Goal: Task Accomplishment & Management: Complete application form

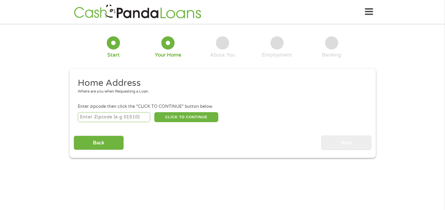
click at [125, 113] on input "number" at bounding box center [114, 117] width 73 height 10
type input "23462"
select select "[US_STATE]"
click at [189, 116] on button "CLICK TO CONTINUE" at bounding box center [186, 117] width 64 height 10
type input "23462"
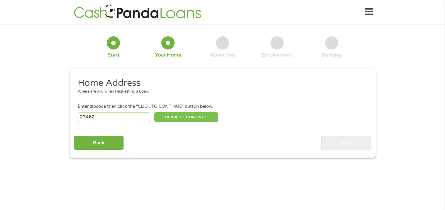
type input "[US_STATE][GEOGRAPHIC_DATA]"
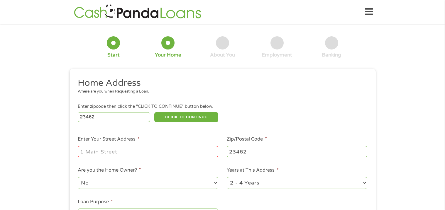
click at [159, 149] on input "Enter Your Street Address *" at bounding box center [148, 151] width 141 height 11
type input "[STREET_ADDRESS][PERSON_NAME][US_STATE]"
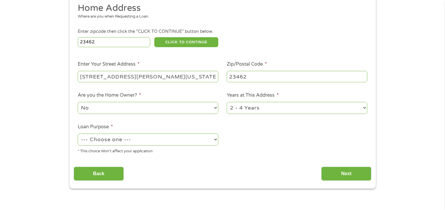
scroll to position [77, 0]
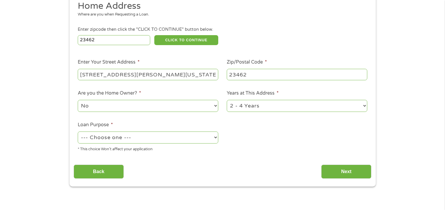
click at [135, 142] on select "--- Choose one --- Pay Bills Debt Consolidation Home Improvement Major Purchase…" at bounding box center [148, 138] width 141 height 12
select select "debtconsolidation"
click at [78, 132] on select "--- Choose one --- Pay Bills Debt Consolidation Home Improvement Major Purchase…" at bounding box center [148, 138] width 141 height 12
click at [332, 171] on input "Next" at bounding box center [346, 172] width 50 height 14
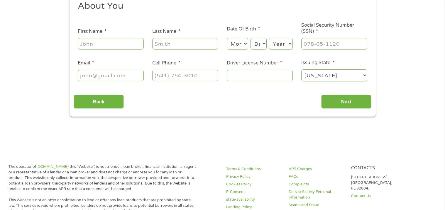
scroll to position [0, 0]
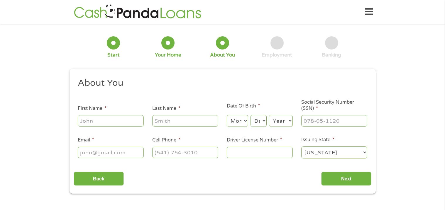
click at [128, 124] on input "First Name *" at bounding box center [111, 120] width 66 height 11
type input "staney"
type input "[PERSON_NAME]"
type input "[PERSON_NAME][EMAIL_ADDRESS][PERSON_NAME][DOMAIN_NAME]"
type input "[PHONE_NUMBER]"
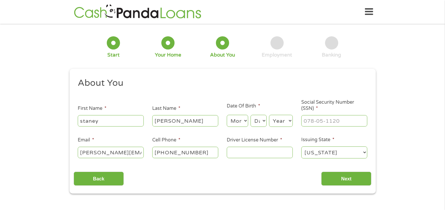
click at [242, 124] on select "Month 1 2 3 4 5 6 7 8 9 10 11 12" at bounding box center [237, 121] width 21 height 12
select select "10"
click at [227, 115] on select "Month 1 2 3 4 5 6 7 8 9 10 11 12" at bounding box center [237, 121] width 21 height 12
click at [256, 117] on select "Day 1 2 3 4 5 6 7 8 9 10 11 12 13 14 15 16 17 18 19 20 21 22 23 24 25 26 27 28 …" at bounding box center [259, 121] width 16 height 12
select select "19"
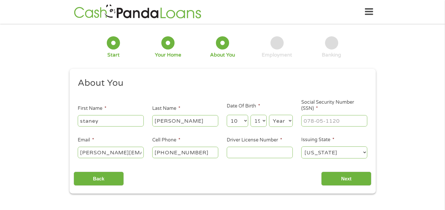
click at [251, 115] on select "Day 1 2 3 4 5 6 7 8 9 10 11 12 13 14 15 16 17 18 19 20 21 22 23 24 25 26 27 28 …" at bounding box center [259, 121] width 16 height 12
click at [277, 119] on select "Year [DATE] 2006 2005 2004 2003 2002 2001 2000 1999 1998 1997 1996 1995 1994 19…" at bounding box center [281, 121] width 24 height 12
select select "1995"
click at [269, 115] on select "Year [DATE] 2006 2005 2004 2003 2002 2001 2000 1999 1998 1997 1996 1995 1994 19…" at bounding box center [281, 121] width 24 height 12
click at [326, 124] on input "___-__-____" at bounding box center [334, 120] width 66 height 11
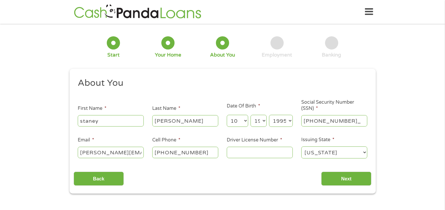
type input "589-57-6635"
click at [241, 149] on input "Driver License Number *" at bounding box center [260, 152] width 66 height 11
click at [285, 85] on h2 "About You" at bounding box center [220, 83] width 285 height 12
click at [251, 156] on input "Driver License Number *" at bounding box center [260, 152] width 66 height 11
type input "j28672980"
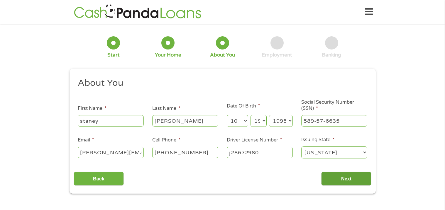
click at [328, 178] on input "Next" at bounding box center [346, 179] width 50 height 14
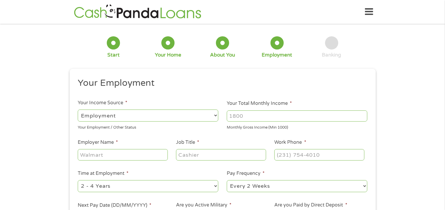
scroll to position [2, 2]
click at [296, 114] on input "Your Total Monthly Income *" at bounding box center [297, 116] width 141 height 11
type input "1"
type input "3469"
click at [134, 161] on div at bounding box center [123, 156] width 90 height 14
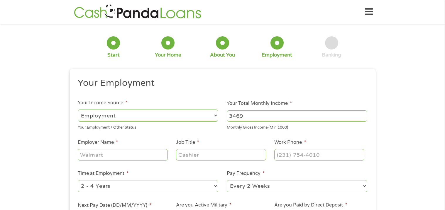
click at [134, 154] on input "Employer Name *" at bounding box center [123, 154] width 90 height 11
type input "novo building products"
click at [187, 159] on input "Job Title *" at bounding box center [221, 154] width 90 height 11
type input "teritorry"
type input "territory sales representative"
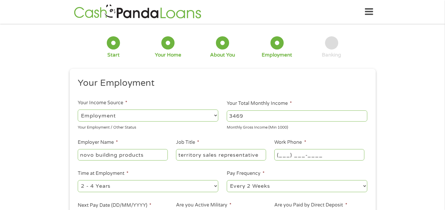
click at [291, 152] on input "(___) ___-____" at bounding box center [319, 154] width 90 height 11
type input "[PHONE_NUMBER]"
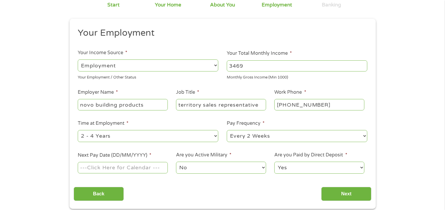
scroll to position [52, 0]
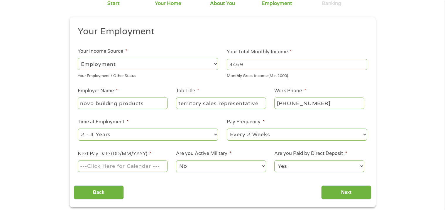
click at [150, 167] on input "Next Pay Date (DD/MM/YYYY) *" at bounding box center [123, 166] width 90 height 11
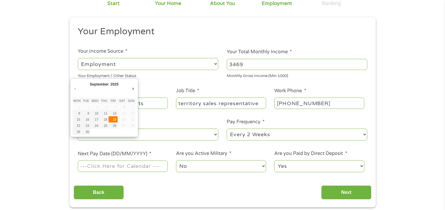
type input "[DATE]"
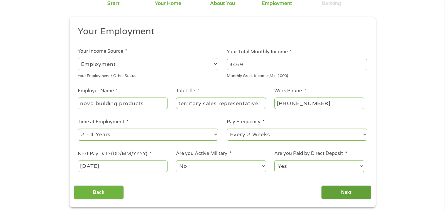
click at [329, 191] on input "Next" at bounding box center [346, 193] width 50 height 14
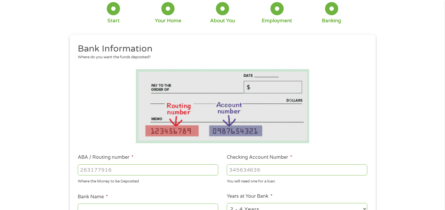
scroll to position [36, 0]
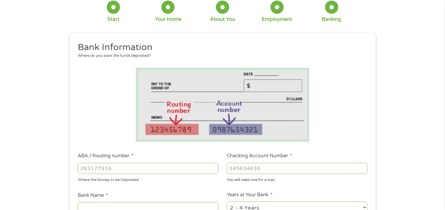
click at [175, 173] on input "ABA / Routing number *" at bounding box center [148, 168] width 141 height 11
click at [106, 149] on ul "Bank Information Where do you want the funds deposited? ABA / Routing number * …" at bounding box center [223, 188] width 298 height 292
click at [108, 173] on input "ABA / Routing number *" at bounding box center [148, 168] width 141 height 11
type input "101019084"
type input "CENTRAL BANK OF [US_STATE][GEOGRAPHIC_DATA]"
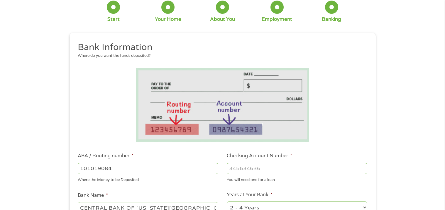
type input "101019084"
click at [282, 166] on input "Checking Account Number *" at bounding box center [297, 168] width 141 height 11
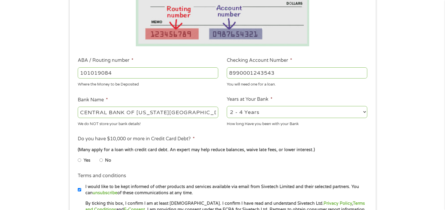
scroll to position [132, 0]
type input "8990001243543"
click at [102, 161] on input "No" at bounding box center [102, 160] width 4 height 9
radio input "true"
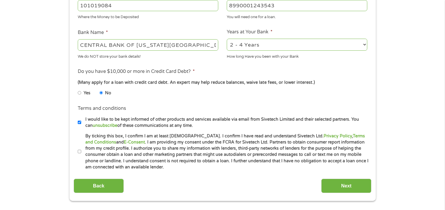
scroll to position [200, 0]
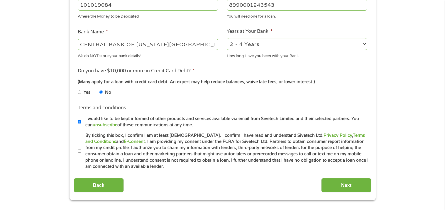
click at [79, 152] on input "By ticking this box, I confirm I am at least [DEMOGRAPHIC_DATA]. I confirm I ha…" at bounding box center [80, 151] width 4 height 9
checkbox input "true"
click at [333, 185] on input "Next" at bounding box center [346, 185] width 50 height 14
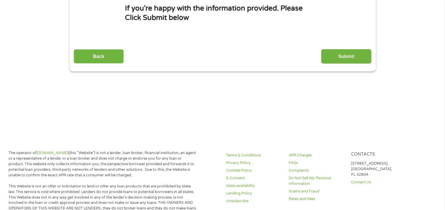
scroll to position [0, 0]
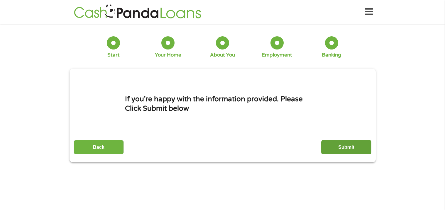
click at [332, 149] on input "Submit" at bounding box center [346, 147] width 50 height 14
